Goal: Use online tool/utility: Utilize a website feature to perform a specific function

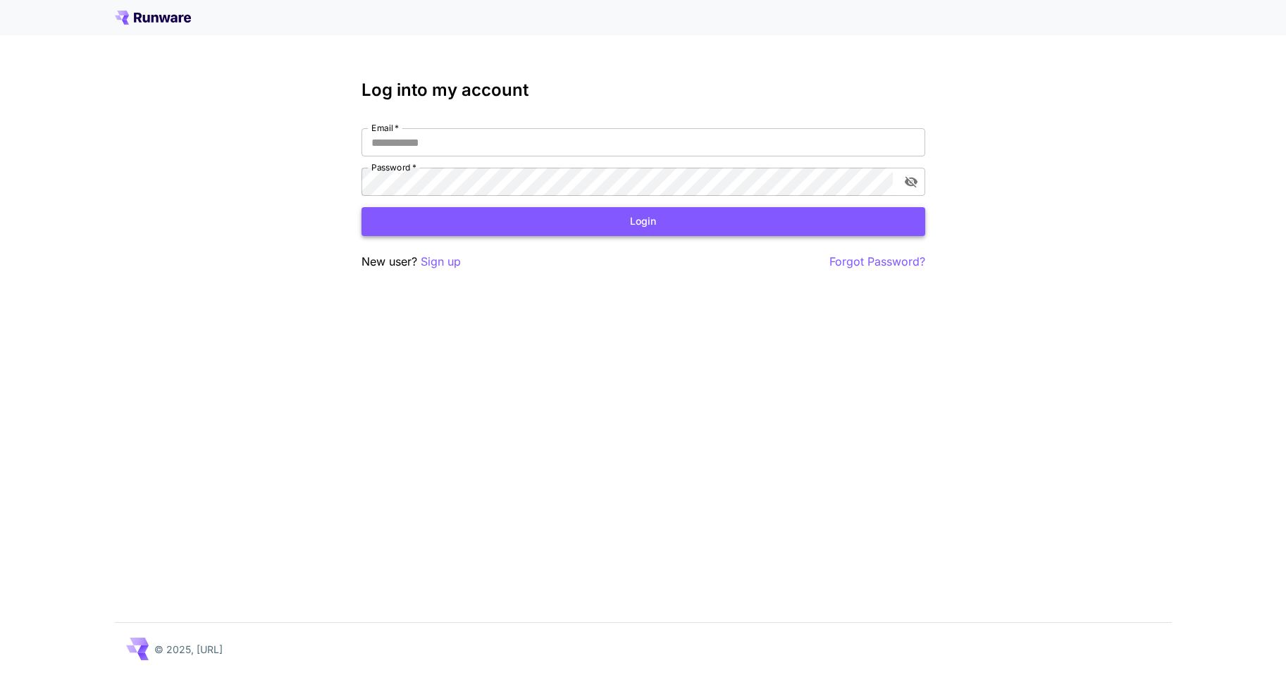
type input "**********"
click at [541, 223] on button "Login" at bounding box center [643, 221] width 564 height 29
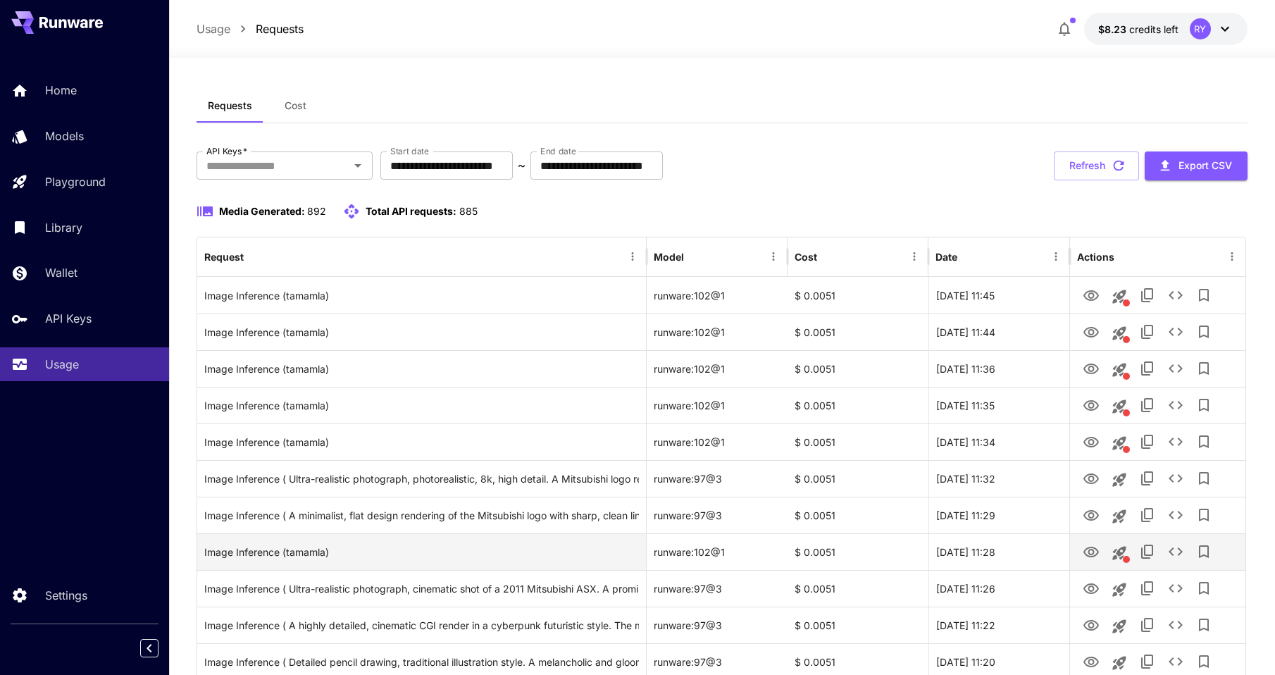
scroll to position [282, 0]
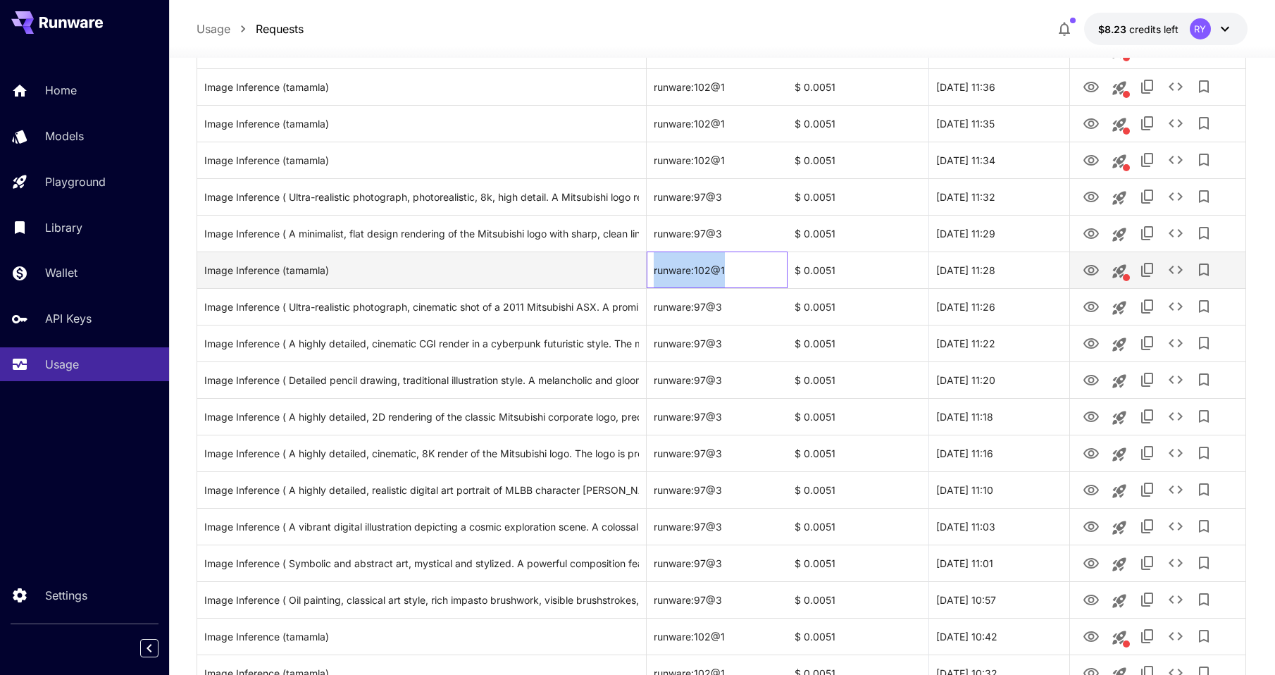
drag, startPoint x: 730, startPoint y: 270, endPoint x: 654, endPoint y: 267, distance: 75.4
click at [654, 267] on div "runware:102@1" at bounding box center [717, 269] width 141 height 37
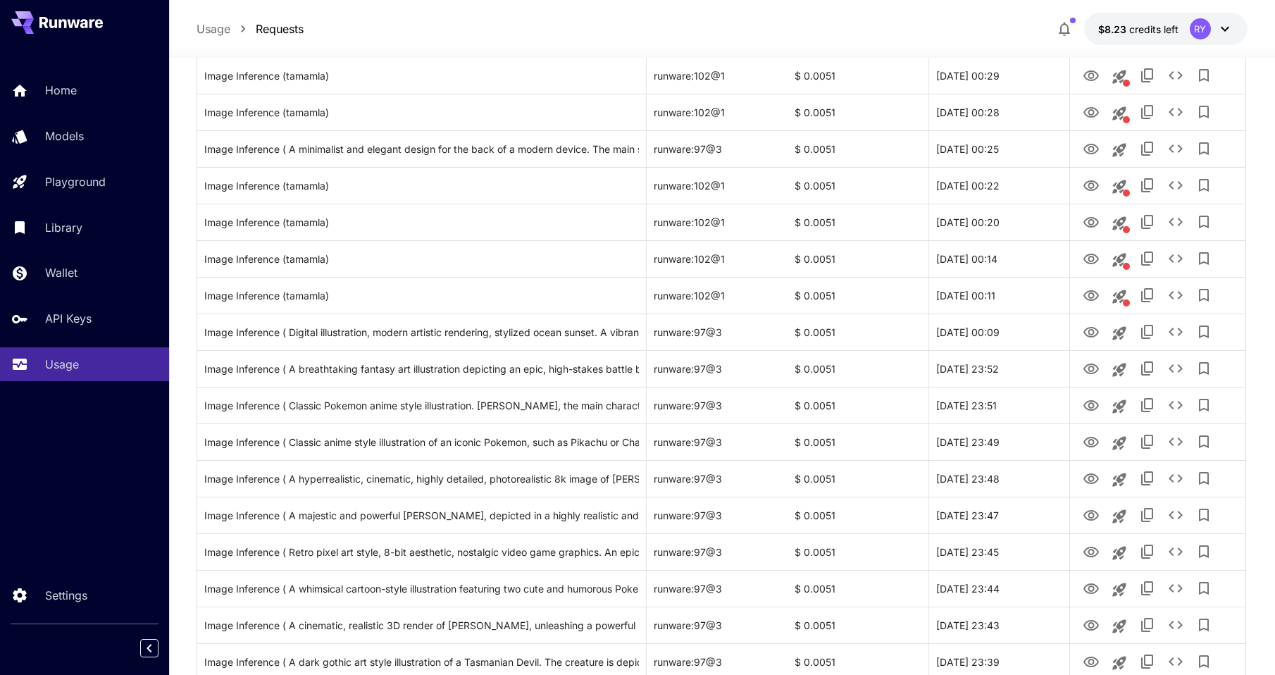
scroll to position [1514, 0]
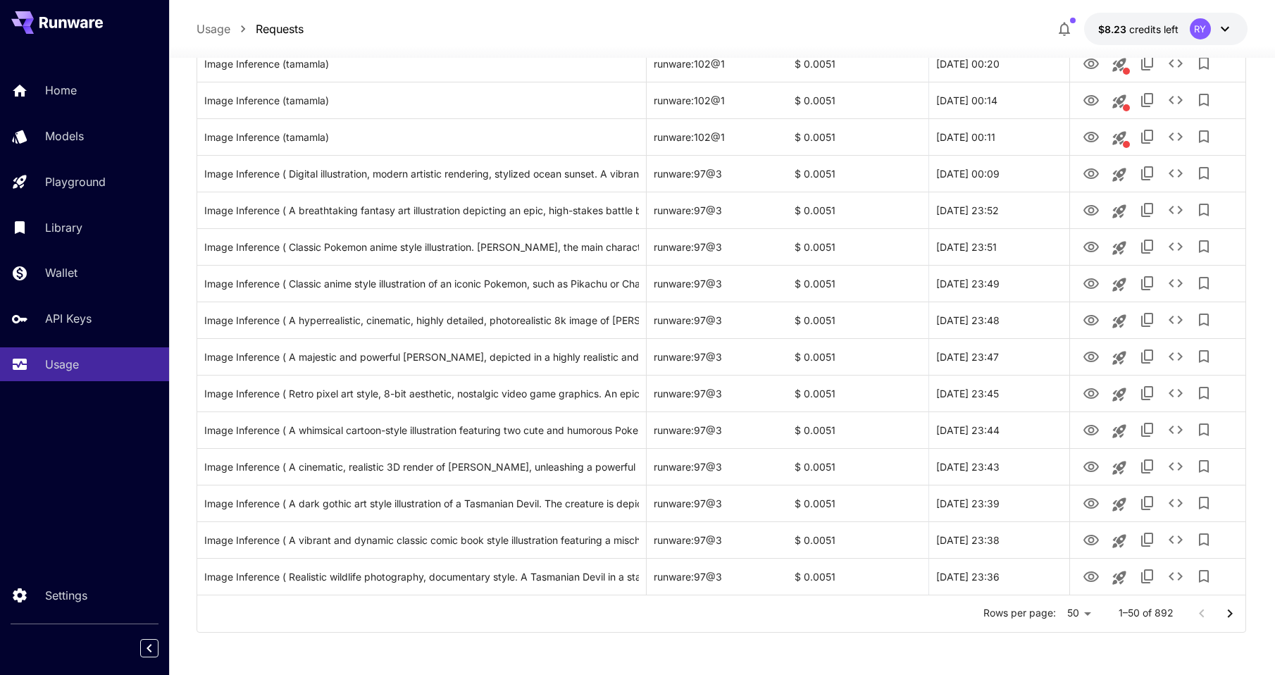
click at [1229, 616] on icon "Go to next page" at bounding box center [1230, 613] width 5 height 8
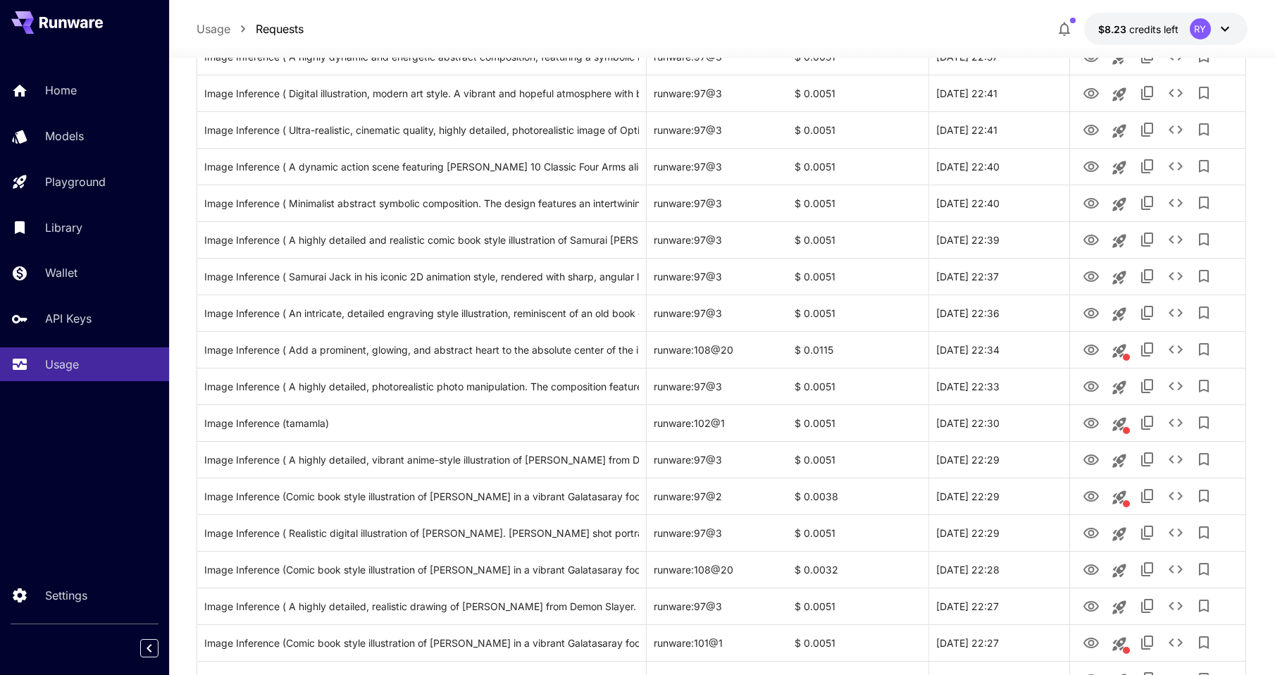
scroll to position [571, 0]
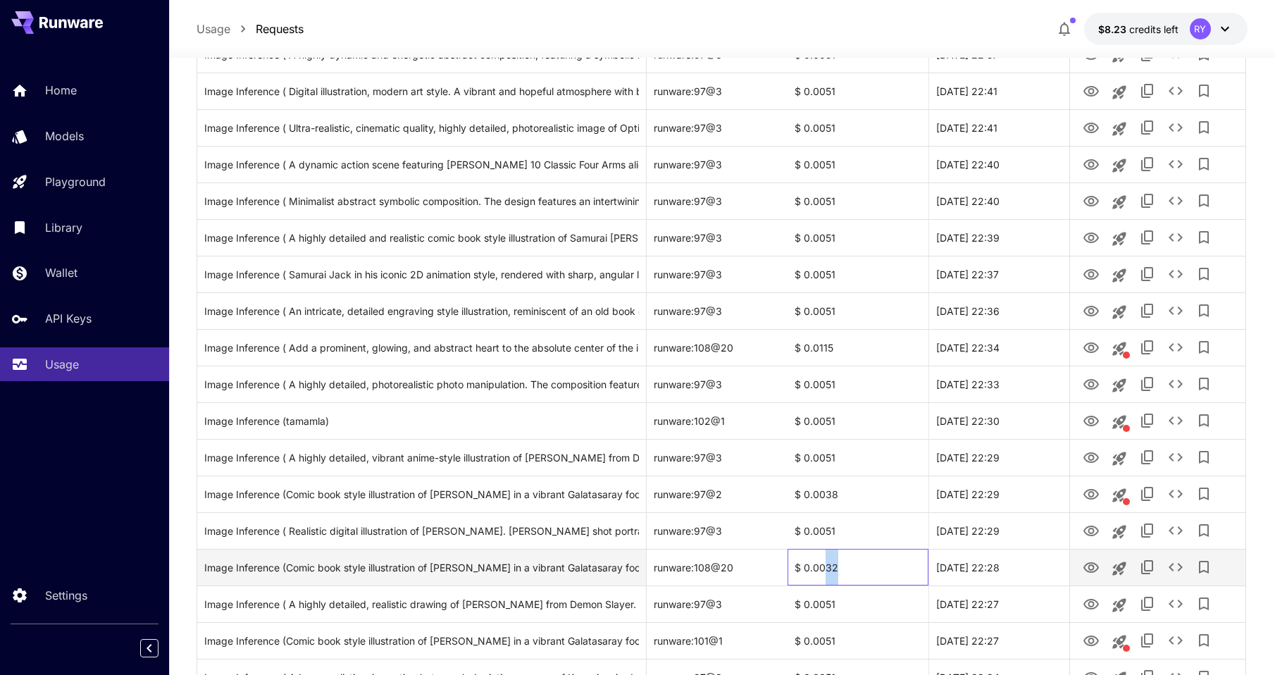
drag, startPoint x: 837, startPoint y: 569, endPoint x: 824, endPoint y: 569, distance: 13.4
click at [824, 569] on div "$ 0.0032" at bounding box center [858, 567] width 141 height 37
drag, startPoint x: 824, startPoint y: 569, endPoint x: 654, endPoint y: 566, distance: 169.1
click at [654, 566] on div "runware:108@20" at bounding box center [717, 567] width 141 height 37
copy div "runware:108@20"
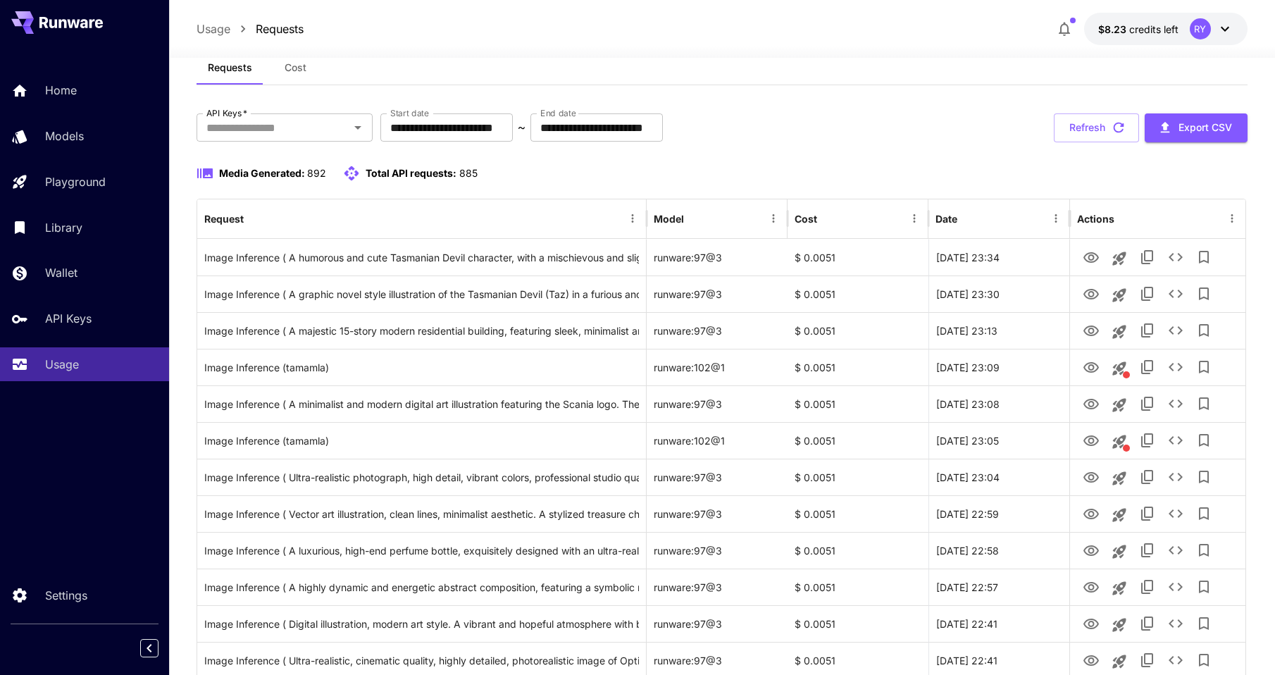
scroll to position [0, 0]
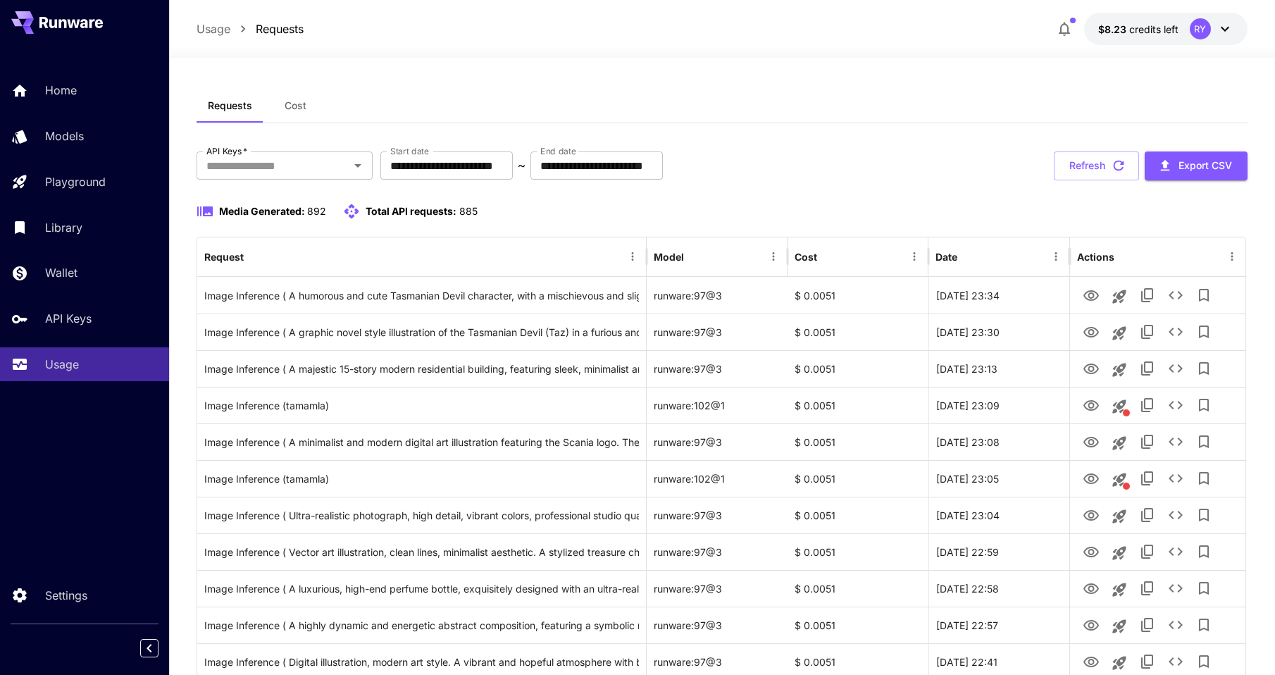
click at [774, 206] on div "Media Generated: 892 Total API requests: 885" at bounding box center [722, 211] width 1051 height 17
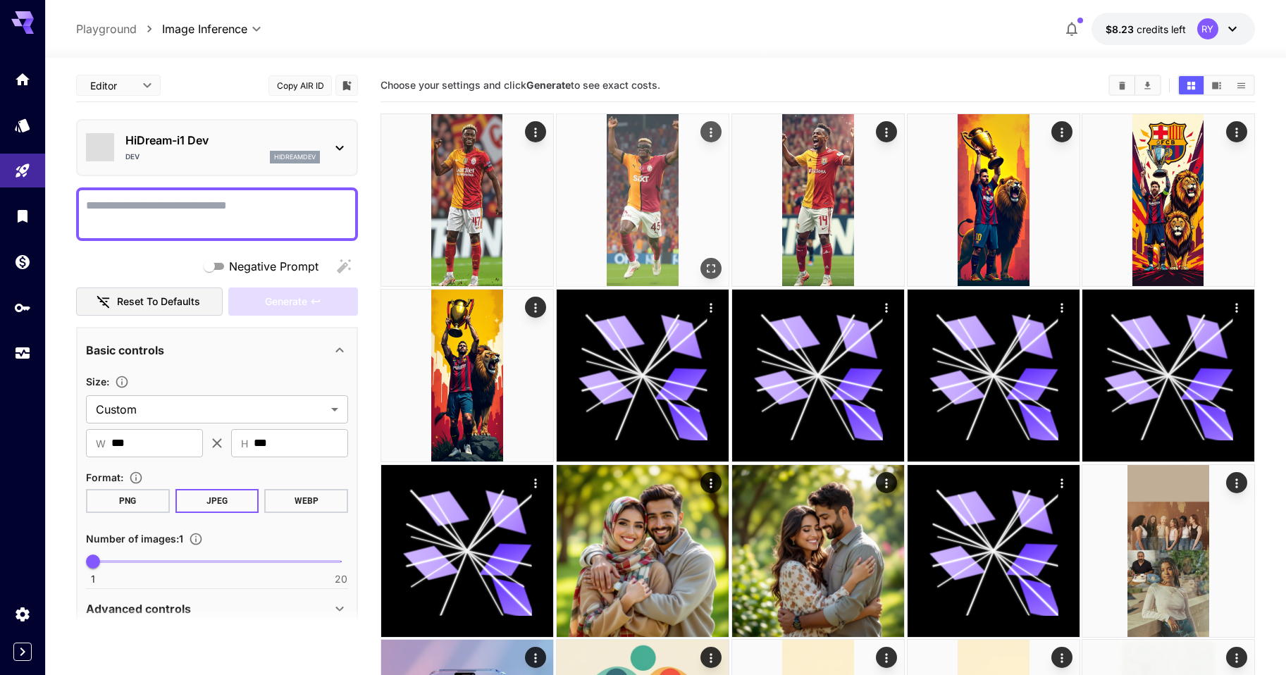
type input "*******"
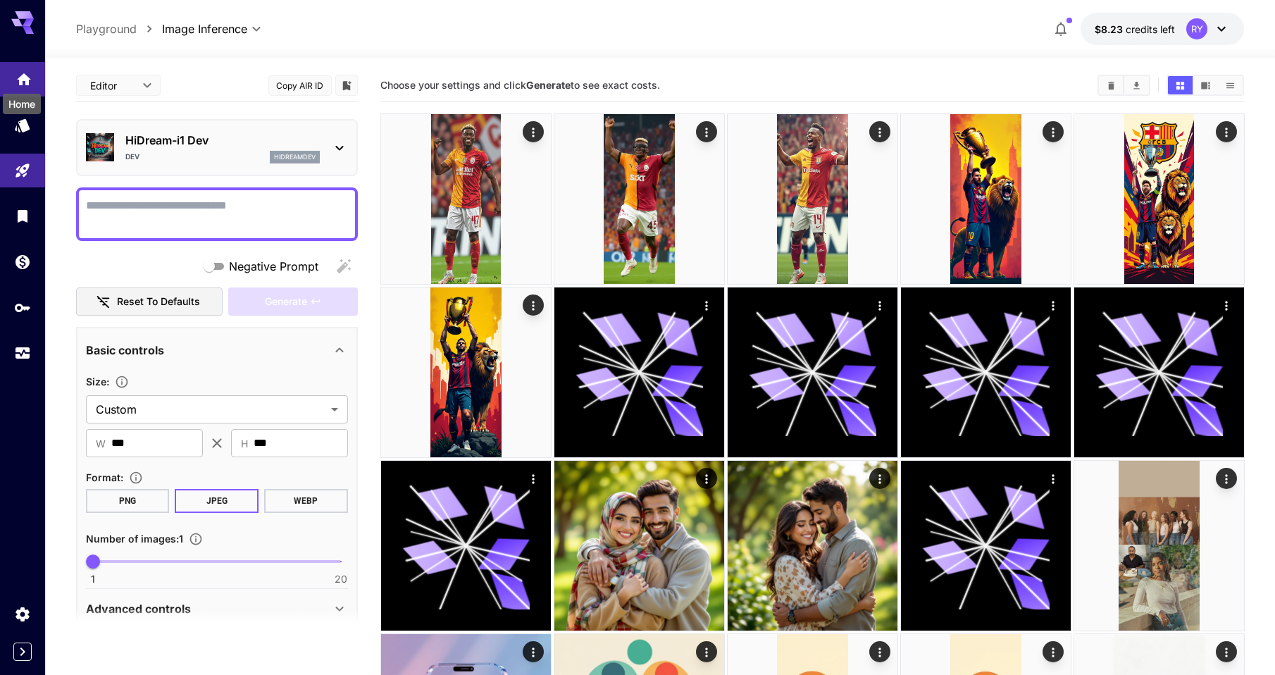
click at [25, 75] on icon "Home" at bounding box center [24, 75] width 14 height 12
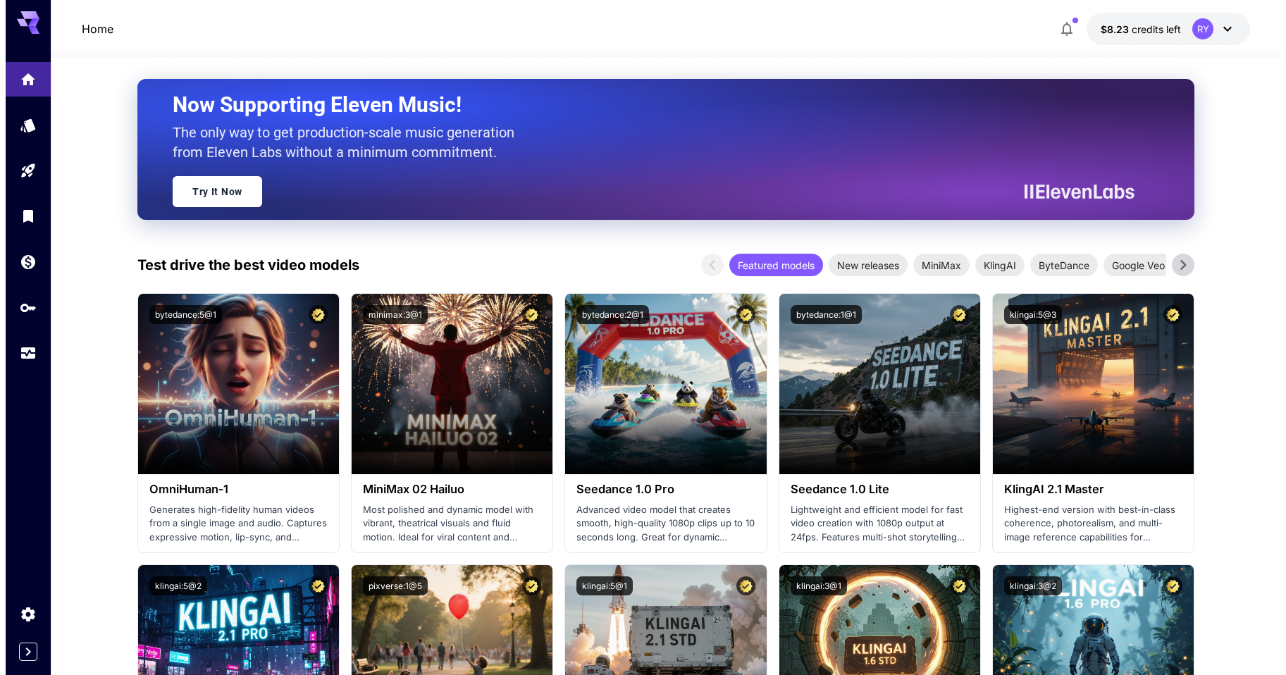
scroll to position [75, 0]
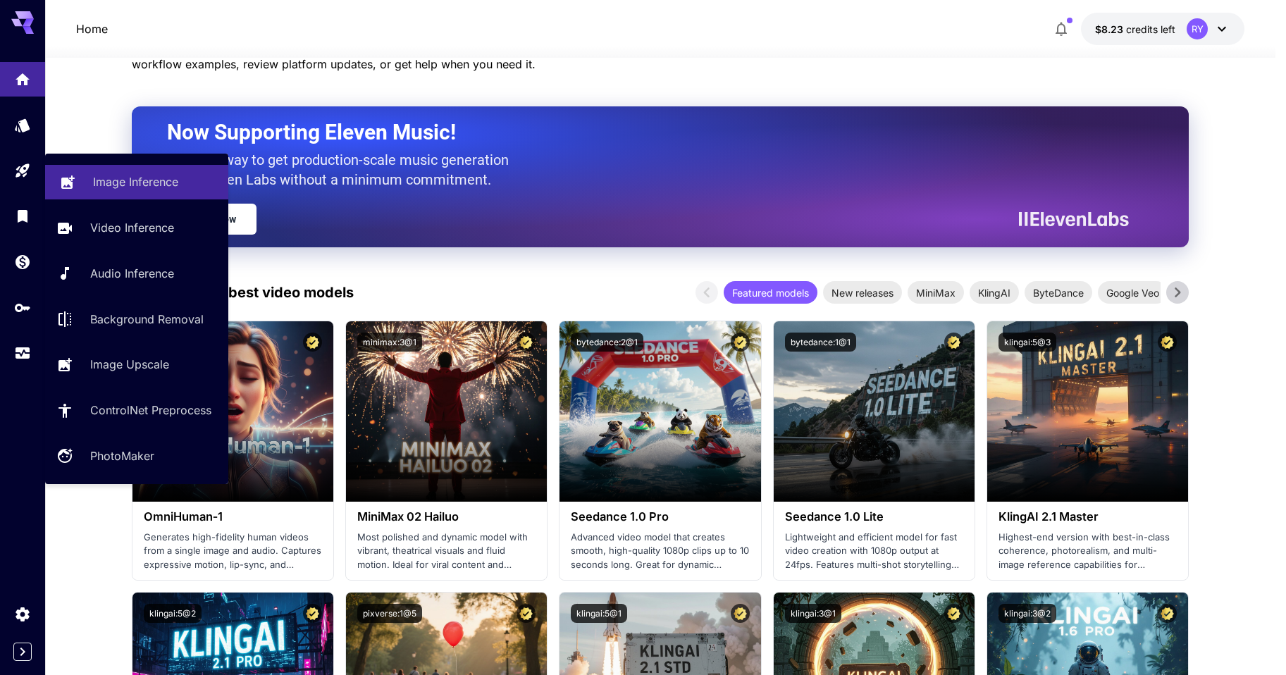
click at [120, 175] on p "Image Inference" at bounding box center [135, 181] width 85 height 17
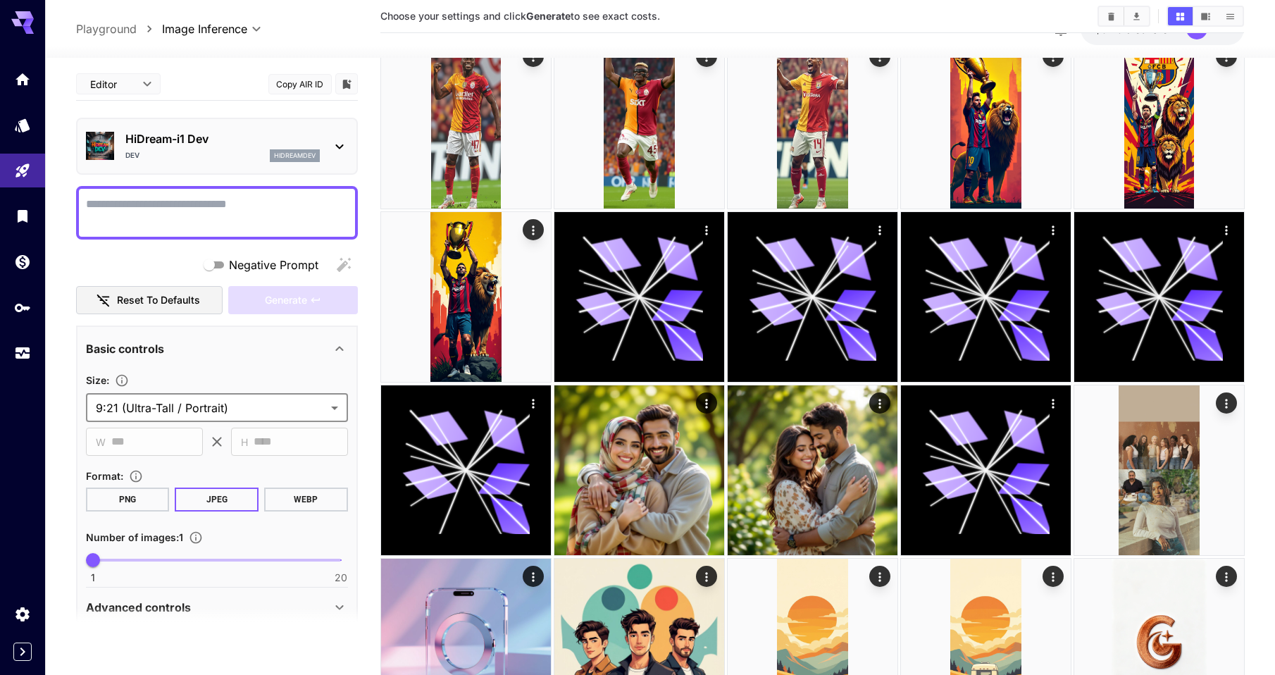
click at [258, 198] on textarea "Negative Prompt" at bounding box center [217, 213] width 262 height 34
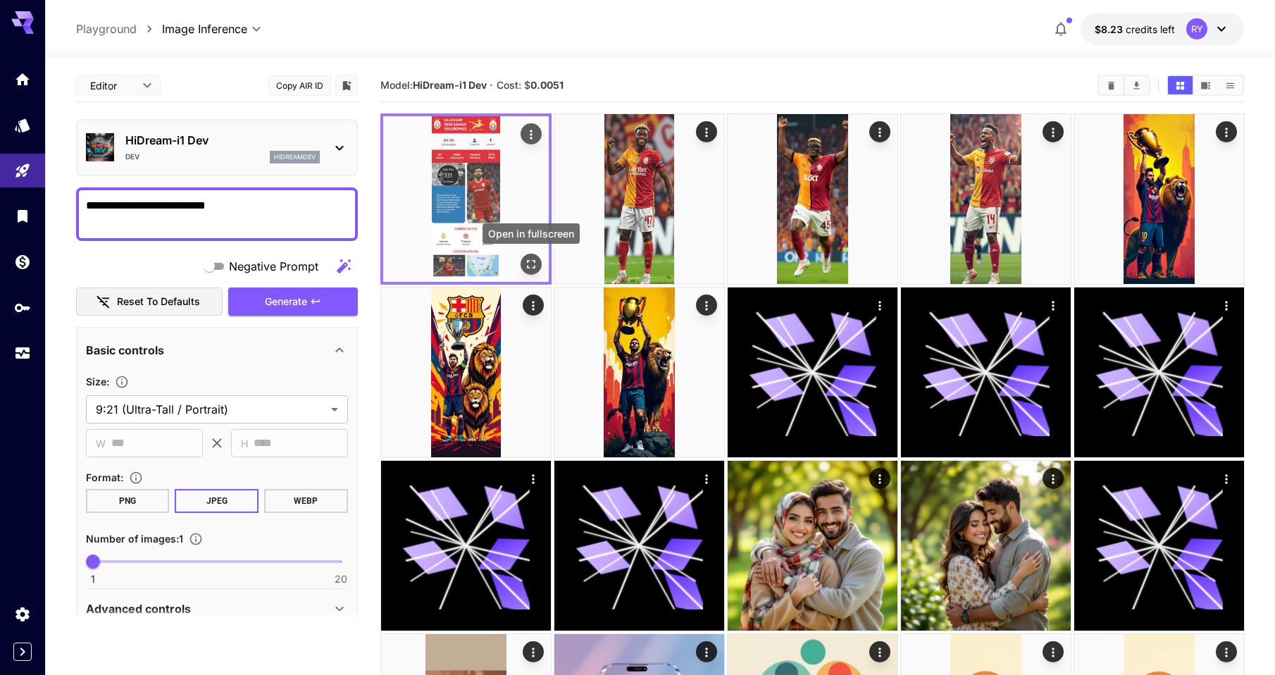
type textarea "**********"
click at [532, 264] on icon "Open in fullscreen" at bounding box center [530, 264] width 14 height 14
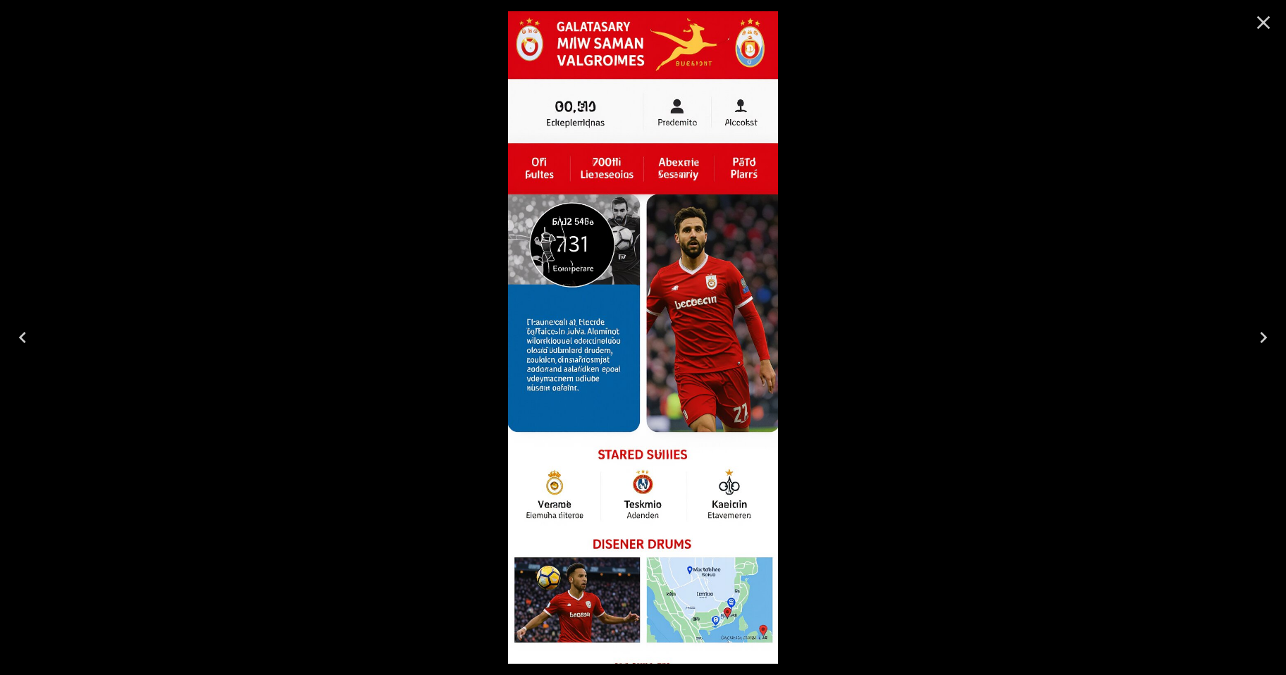
click at [1266, 25] on icon "Close" at bounding box center [1263, 22] width 13 height 13
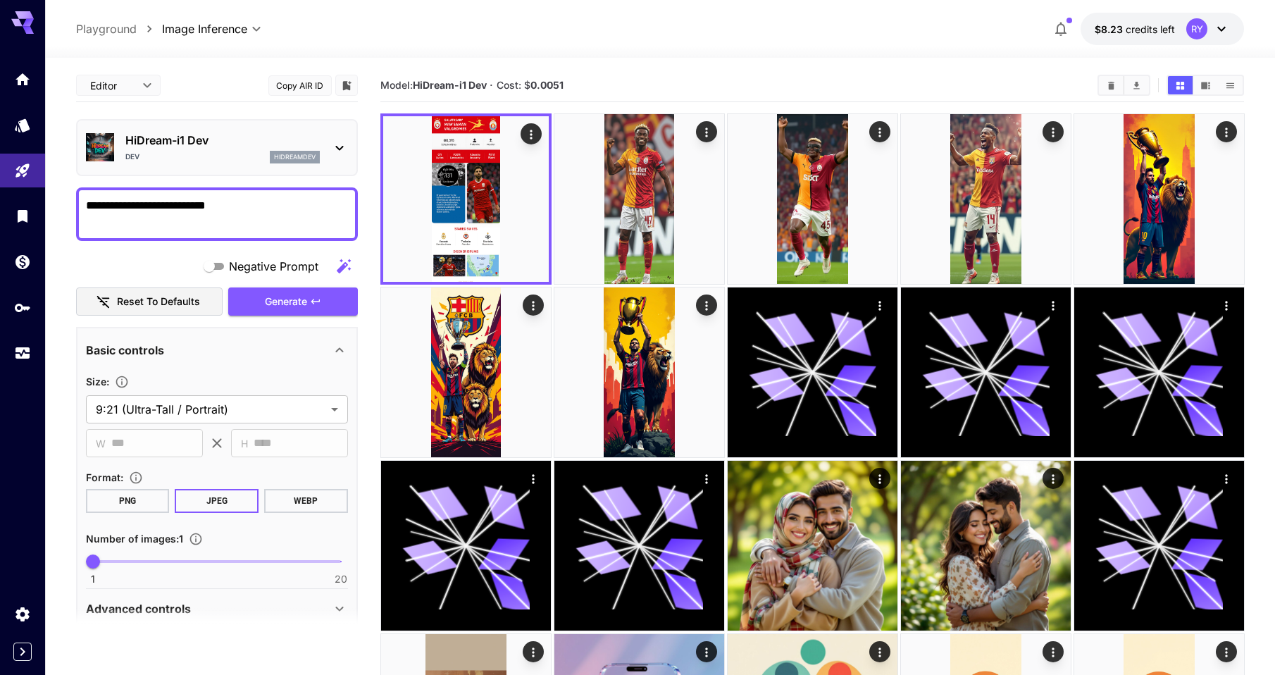
click at [340, 147] on icon at bounding box center [339, 147] width 17 height 17
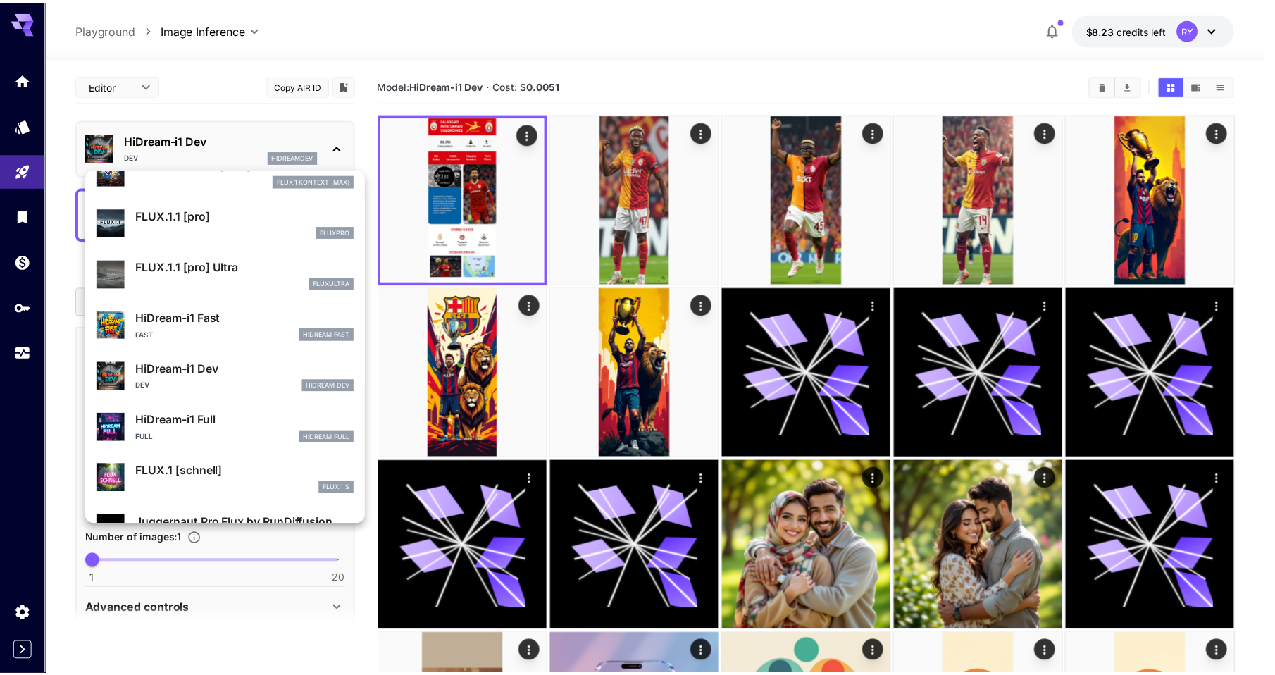
scroll to position [1056, 0]
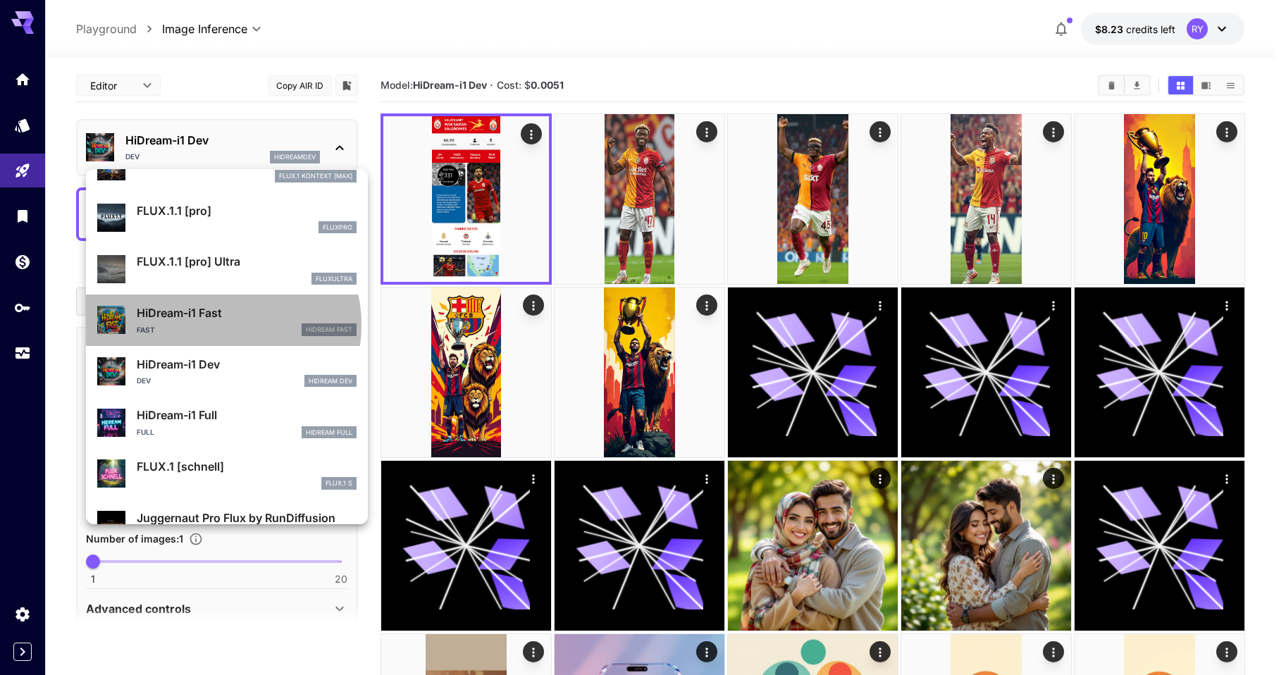
click at [216, 325] on div "Fast HiDream Fast" at bounding box center [247, 329] width 220 height 13
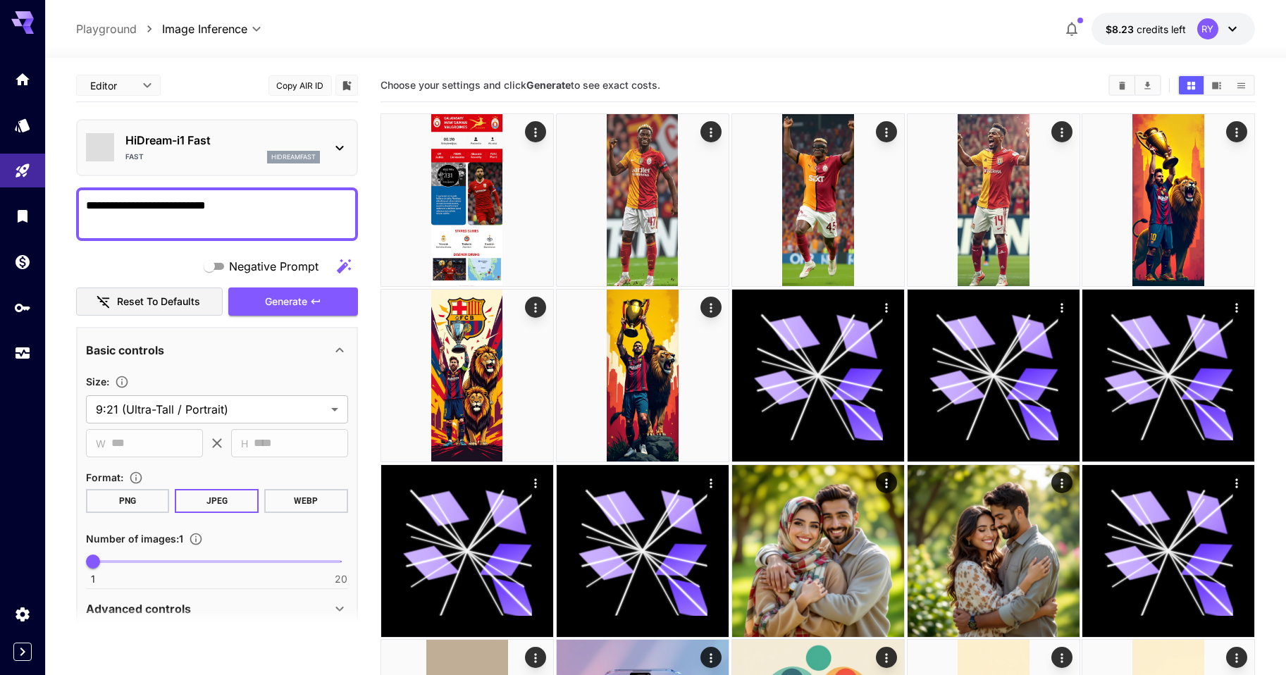
type input "**"
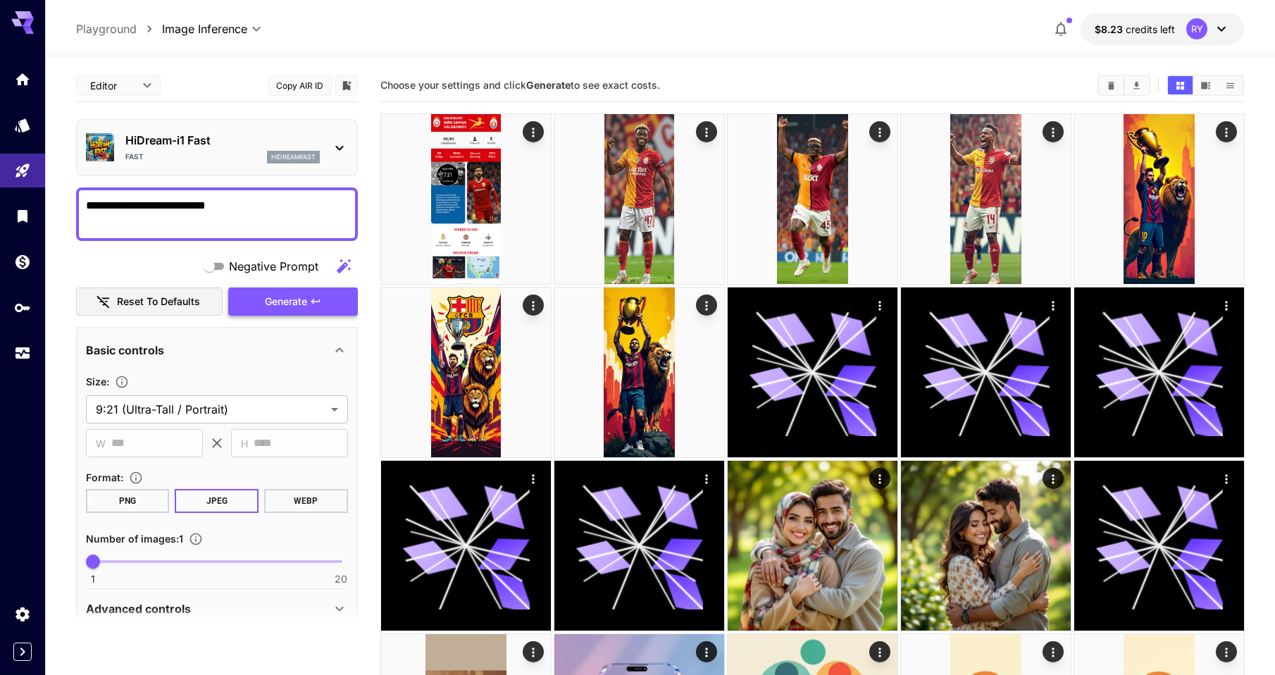
click at [312, 299] on icon "button" at bounding box center [315, 301] width 11 height 11
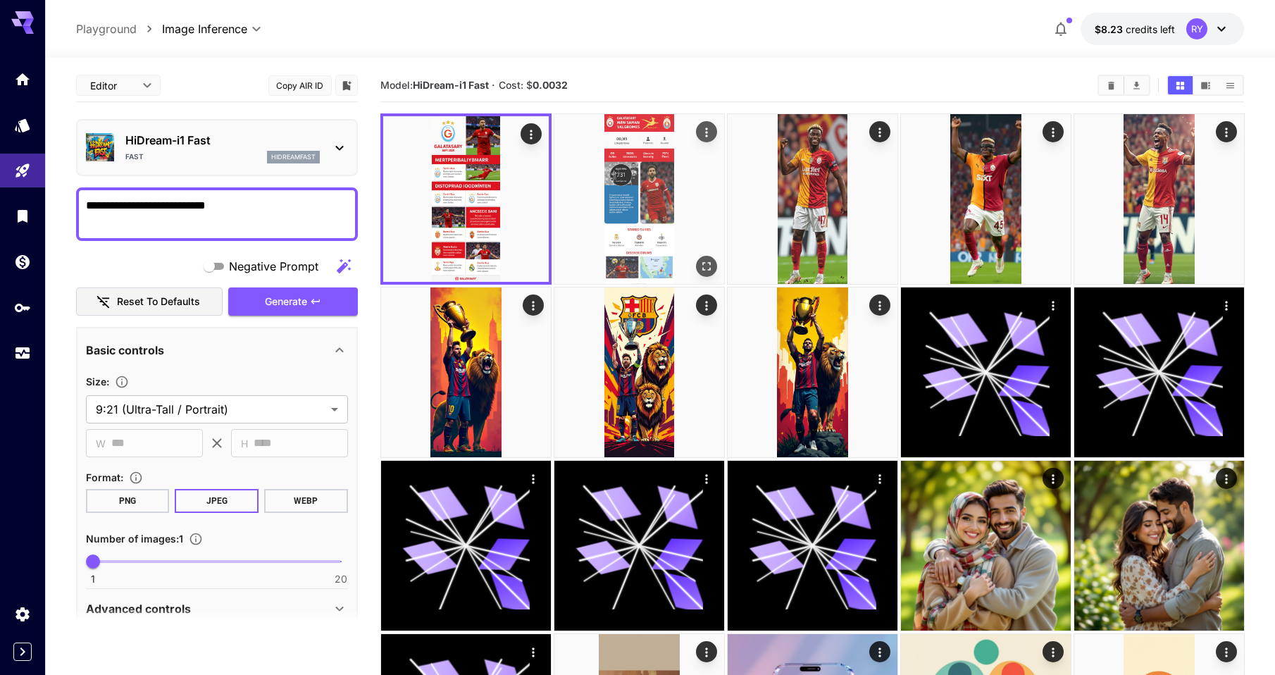
click at [633, 217] on img at bounding box center [639, 199] width 170 height 170
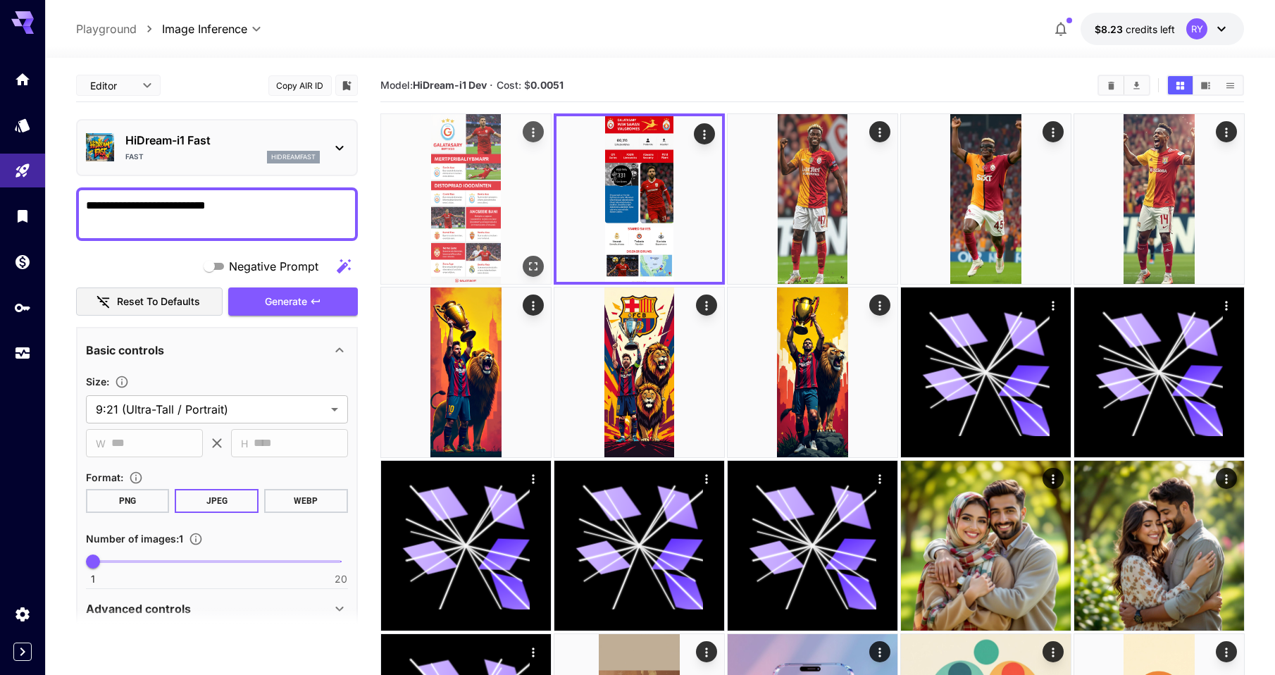
click at [493, 200] on img at bounding box center [466, 199] width 170 height 170
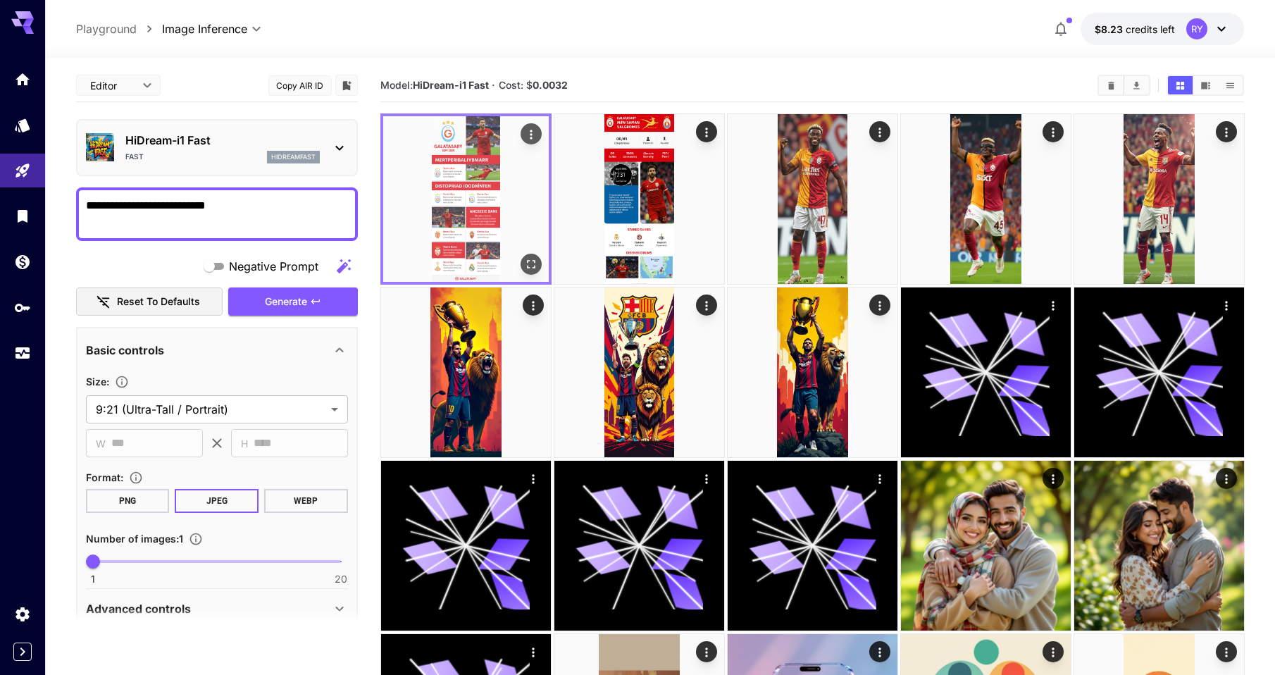
click at [538, 269] on icon "Open in fullscreen" at bounding box center [530, 264] width 14 height 14
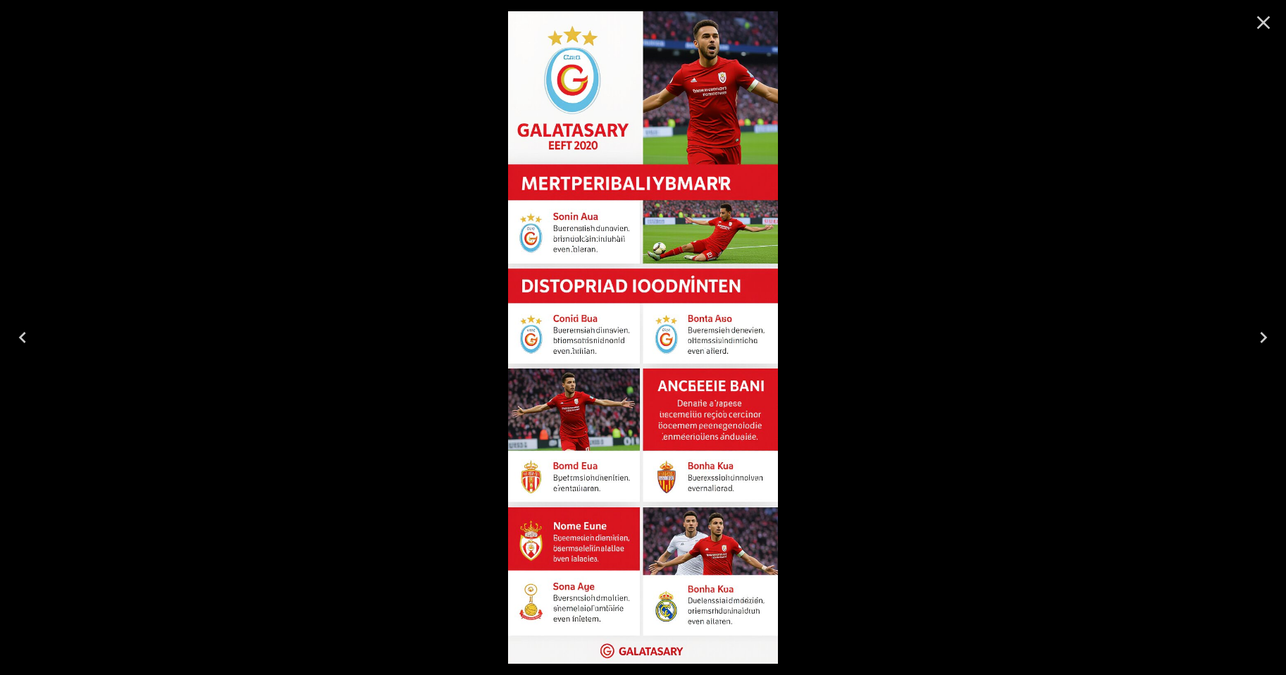
click at [1264, 19] on icon "Close" at bounding box center [1263, 22] width 23 height 23
